Goal: Find specific page/section: Find specific page/section

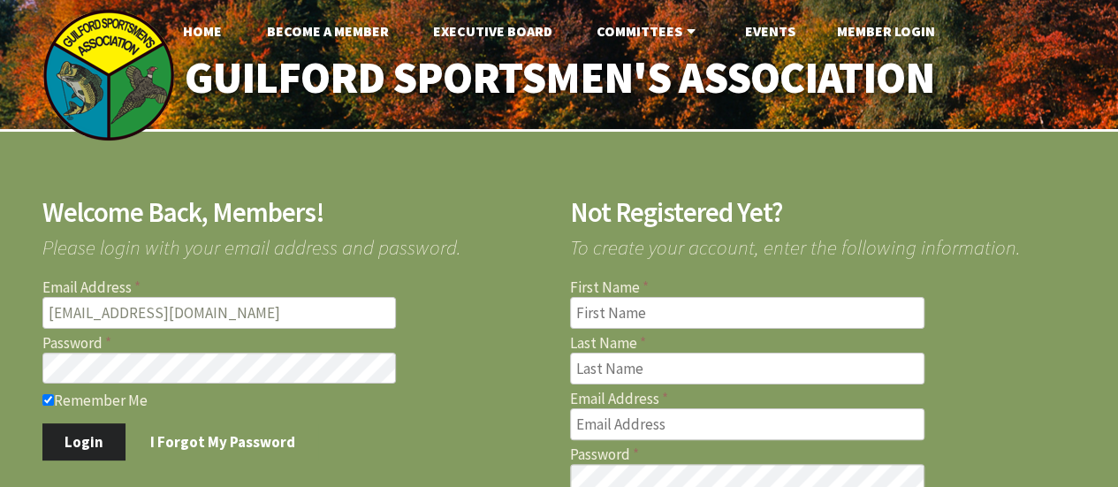
type input "[EMAIL_ADDRESS][DOMAIN_NAME]"
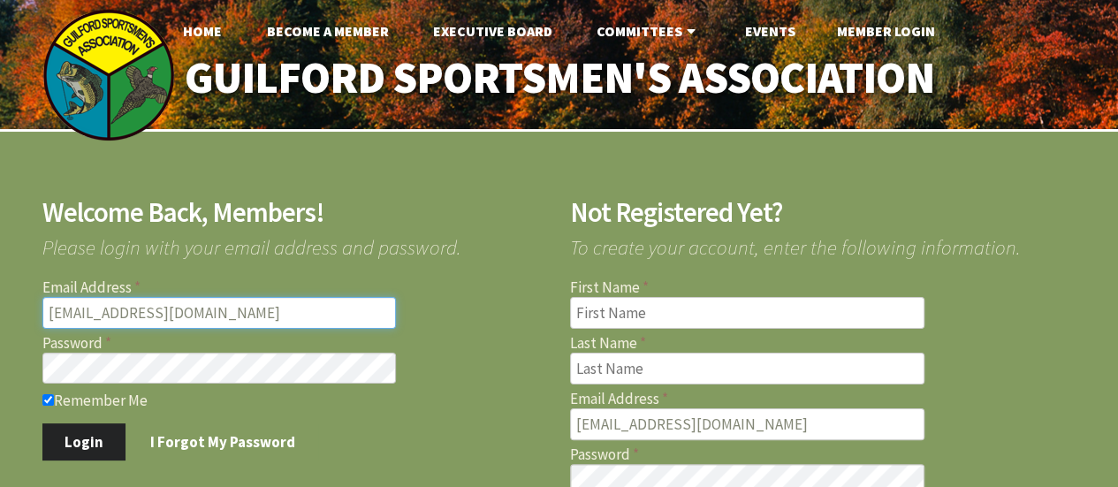
click at [260, 312] on input "[EMAIL_ADDRESS][DOMAIN_NAME]" at bounding box center [219, 313] width 354 height 32
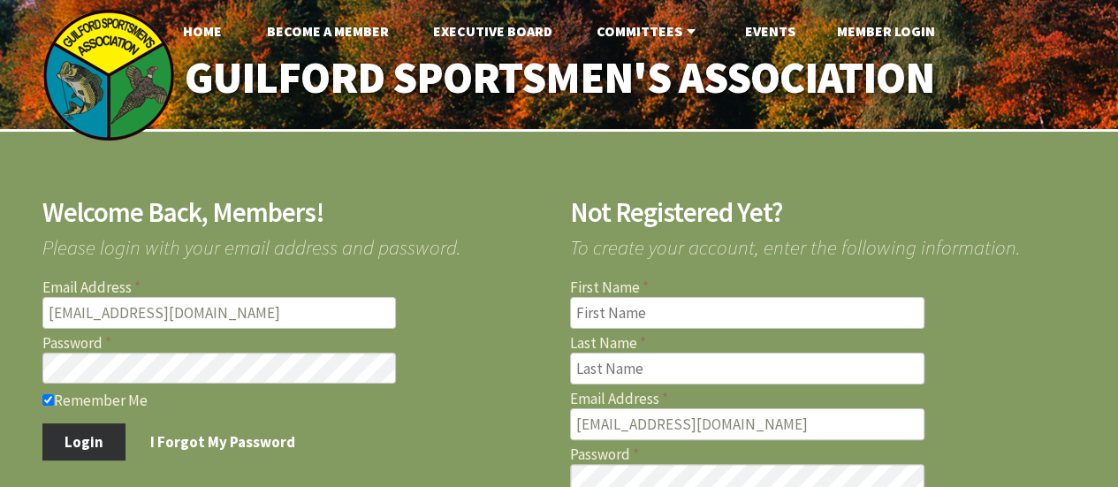
click at [97, 436] on button "Login" at bounding box center [84, 441] width 84 height 37
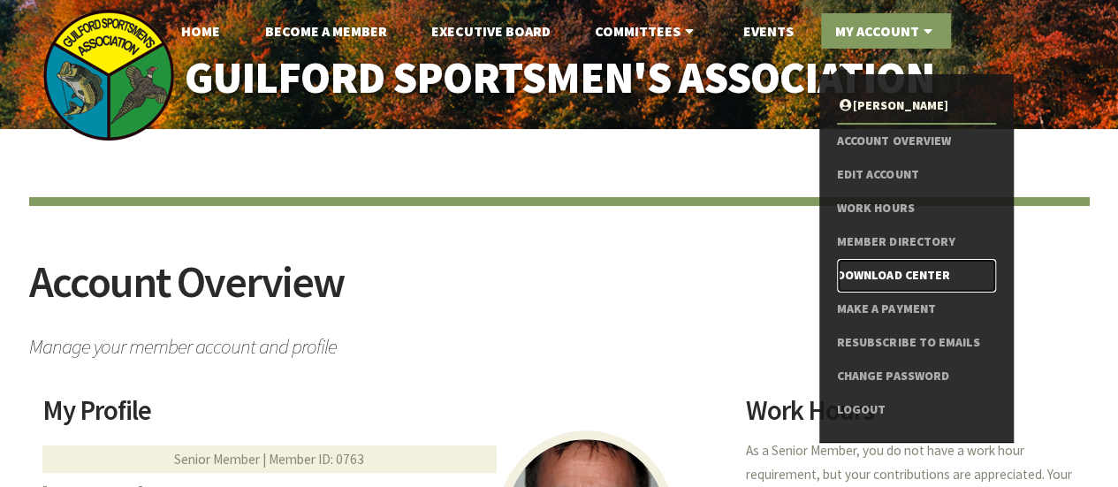
click at [883, 278] on link "Download Center" at bounding box center [916, 276] width 158 height 34
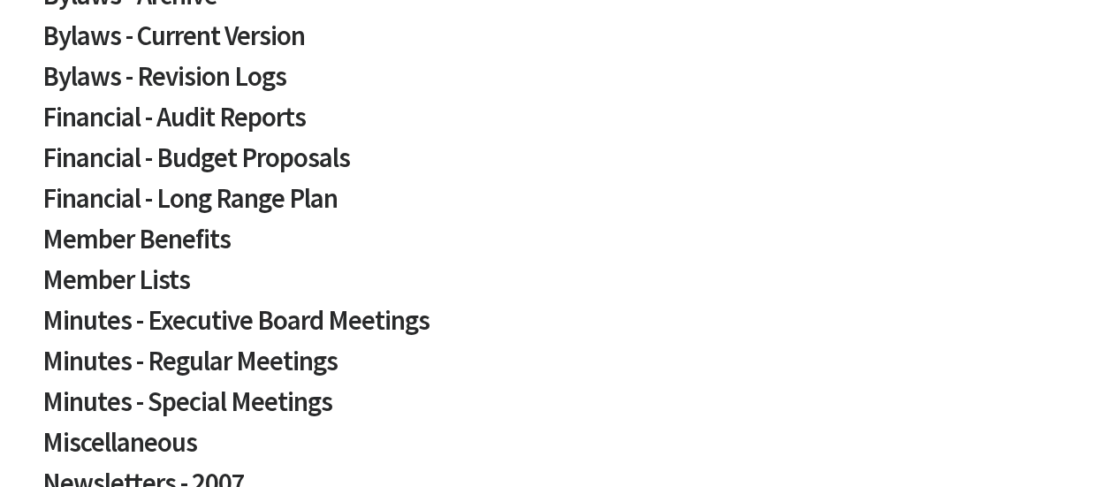
scroll to position [420, 0]
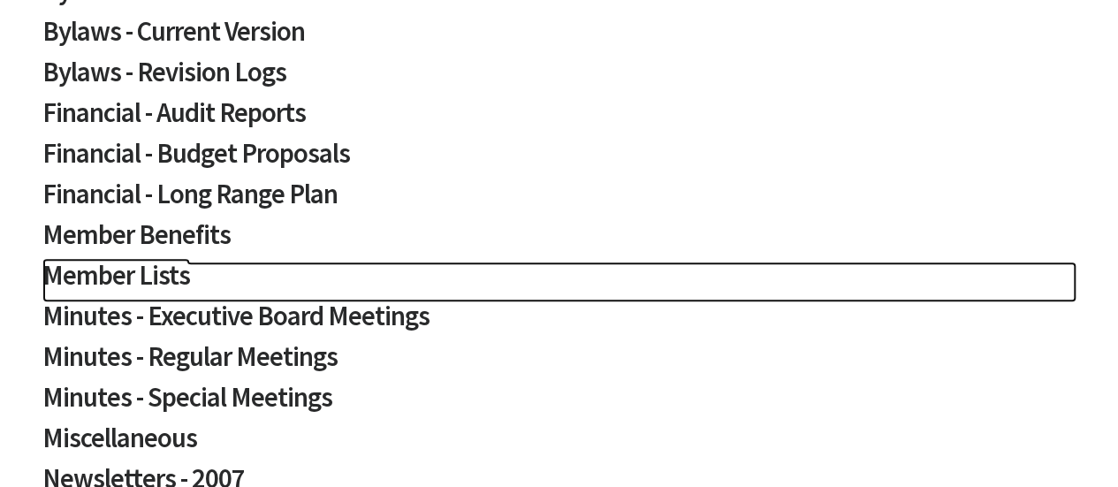
click at [130, 272] on h2 "Member Lists" at bounding box center [559, 282] width 1034 height 41
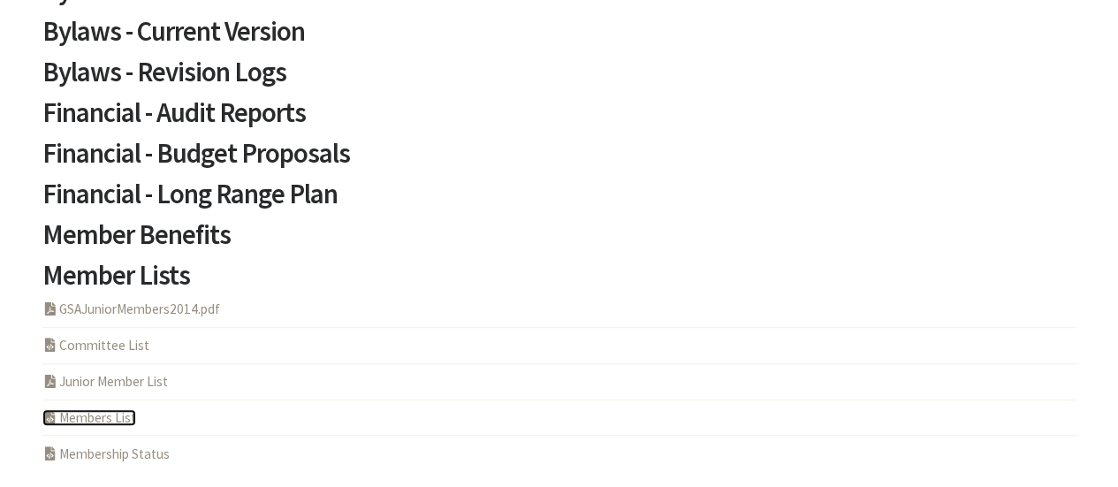
click at [111, 416] on link "PHP Program Members List" at bounding box center [89, 417] width 94 height 17
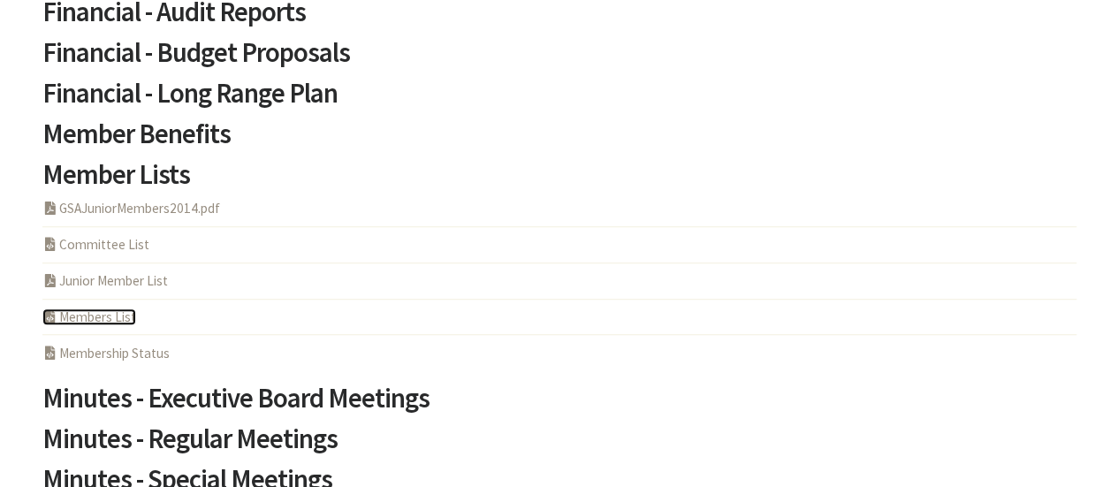
scroll to position [543, 0]
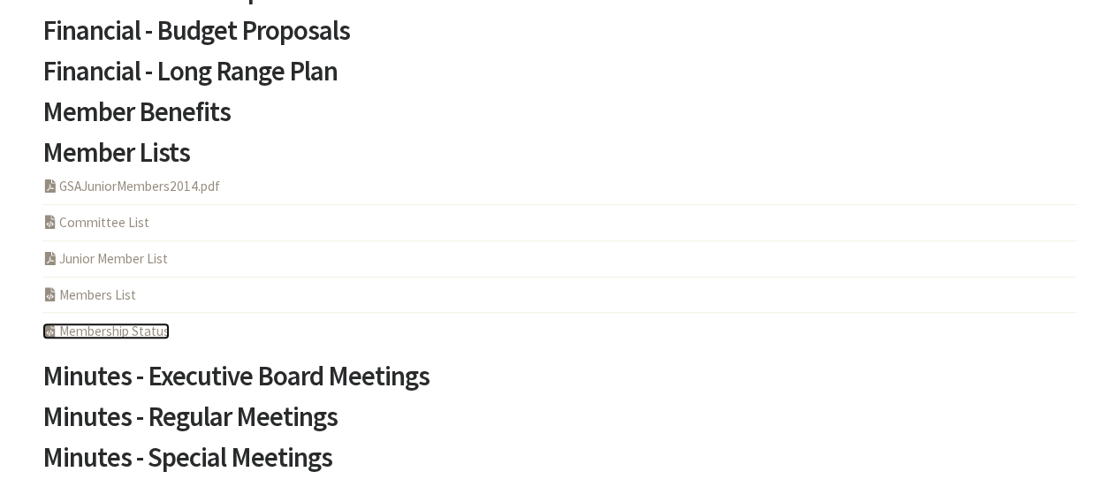
click at [114, 331] on link "PHP Program Membership Status" at bounding box center [105, 331] width 127 height 17
